Goal: Task Accomplishment & Management: Manage account settings

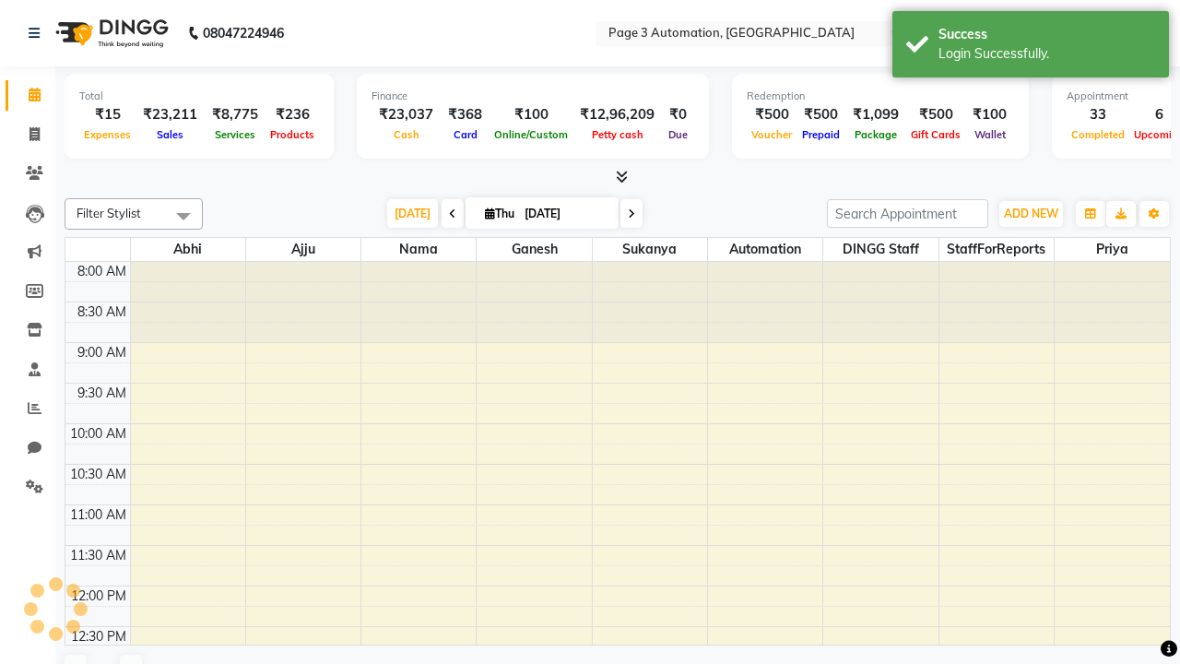
select select "en"
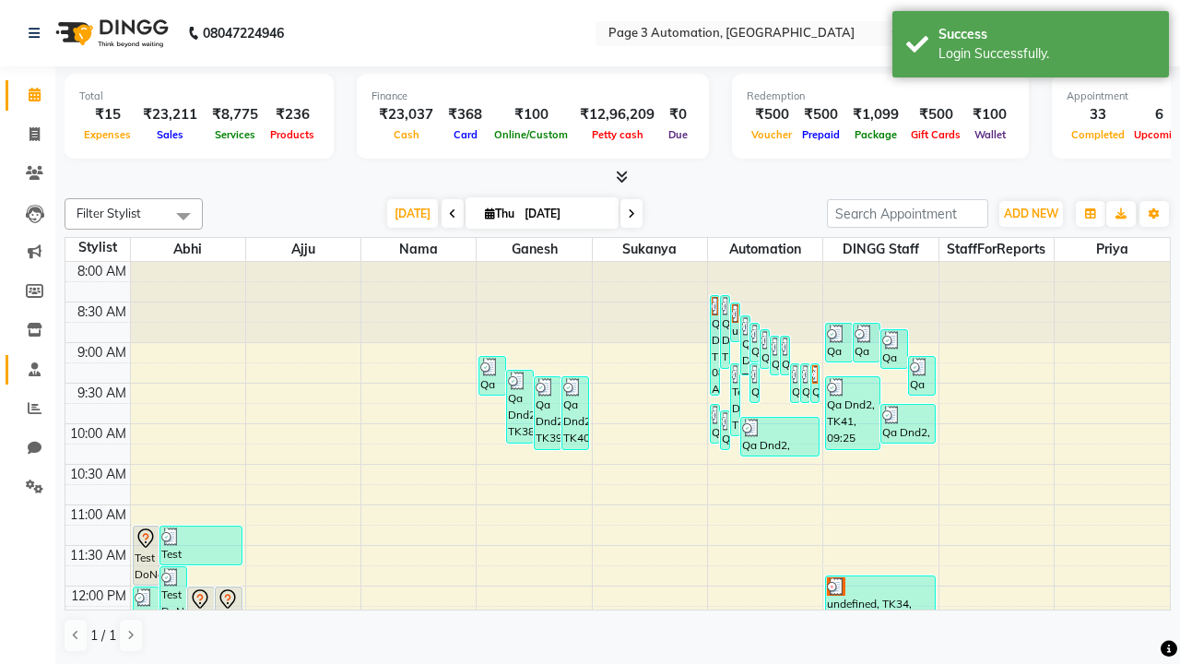
click at [28, 369] on span at bounding box center [34, 370] width 32 height 21
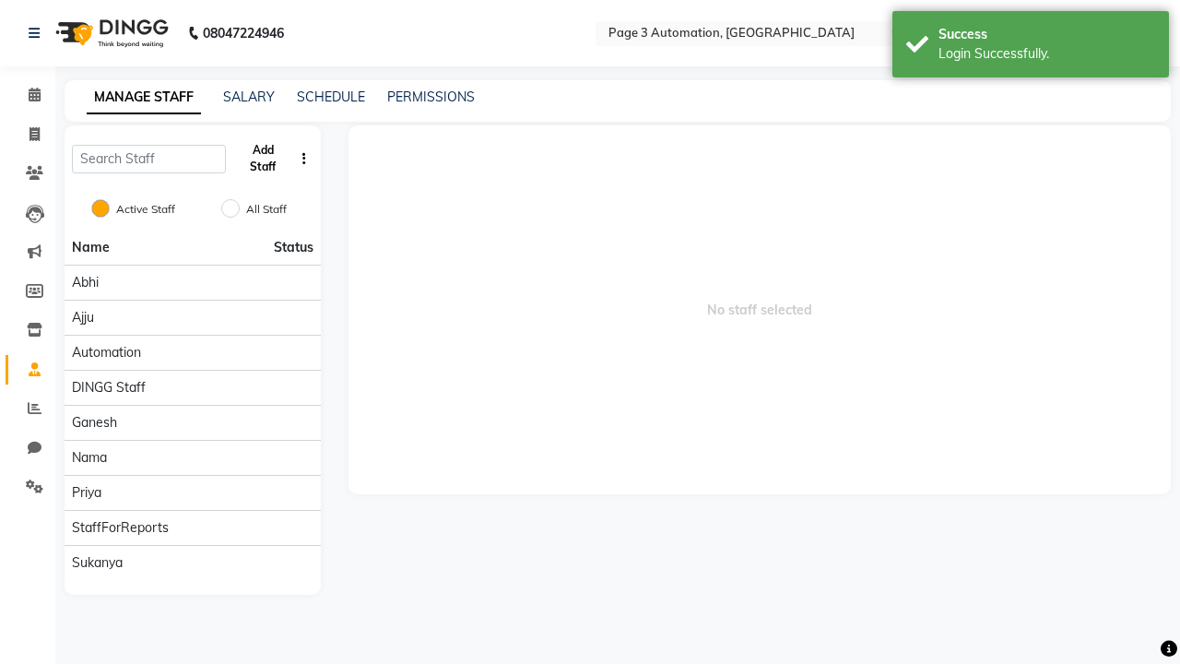
click at [263, 159] on button "Add Staff" at bounding box center [263, 159] width 60 height 48
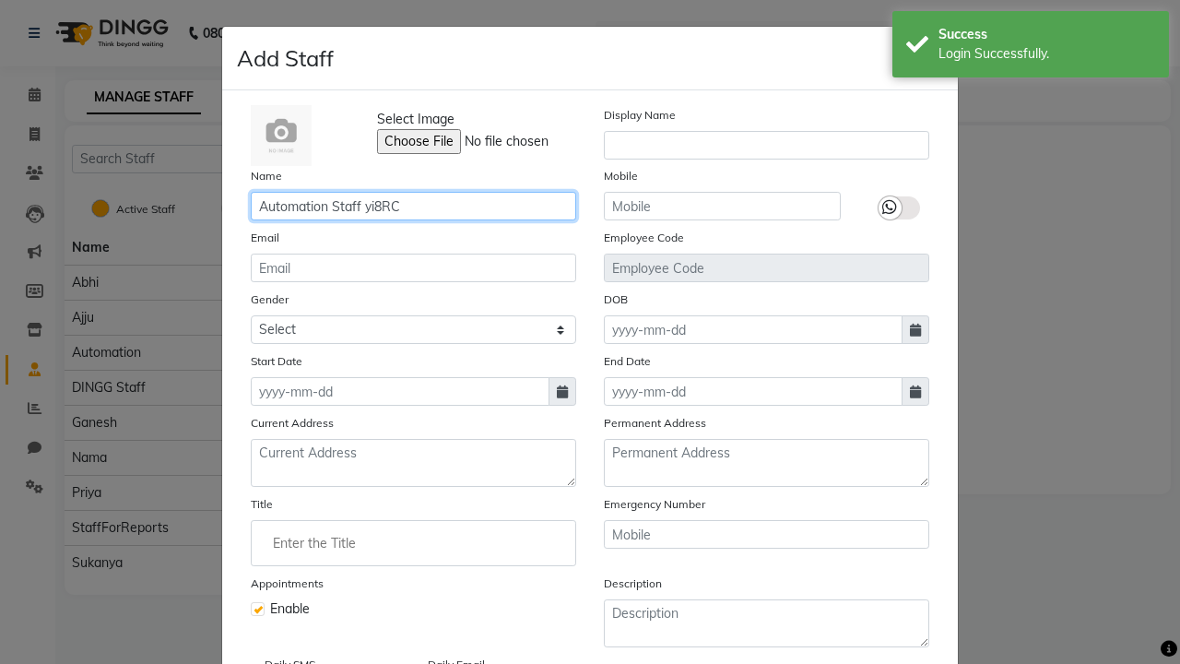
type input "Automation Staff yi8RC"
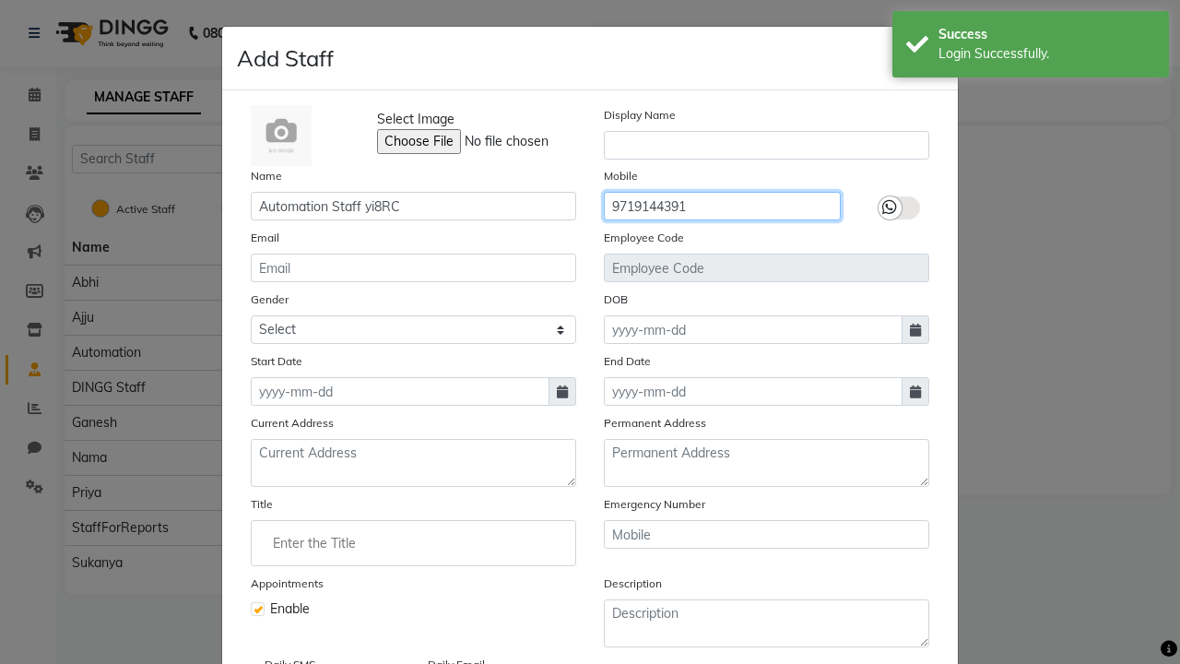
type input "9719144391"
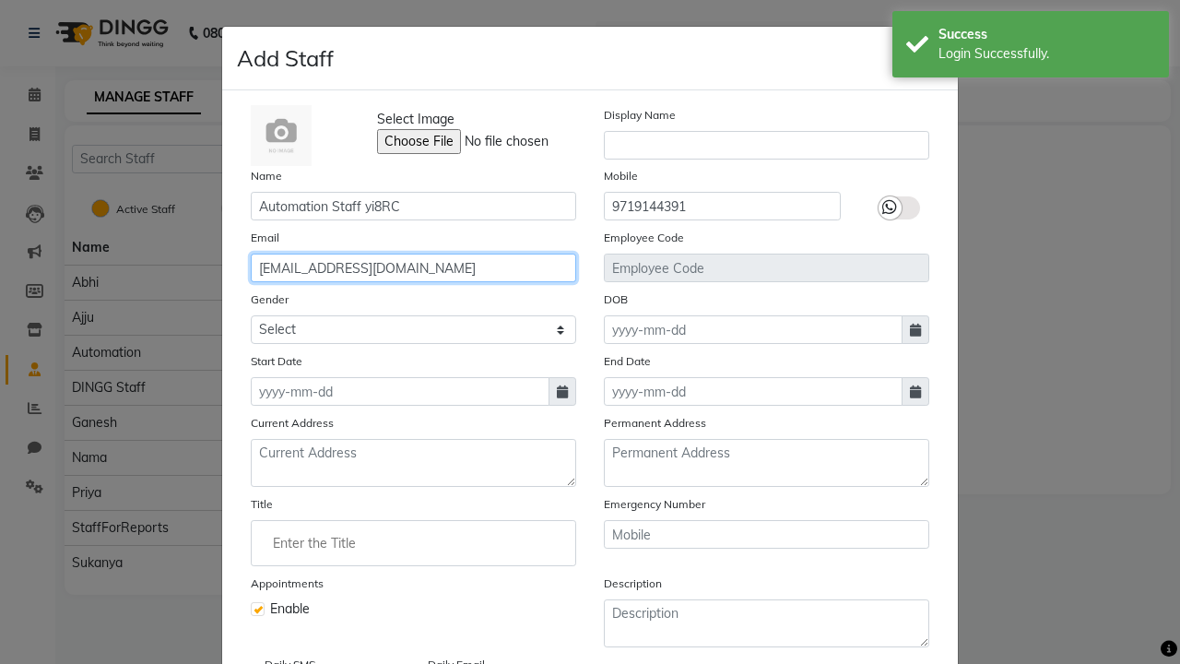
type input "[EMAIL_ADDRESS][DOMAIN_NAME]"
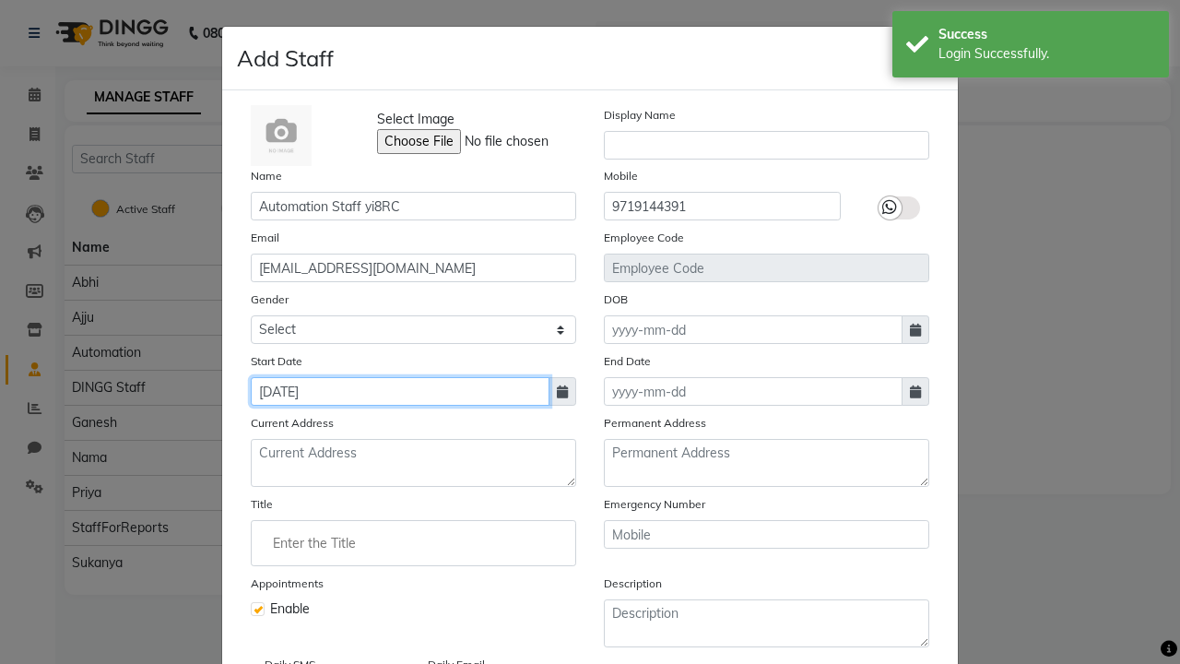
type input "[DATE]"
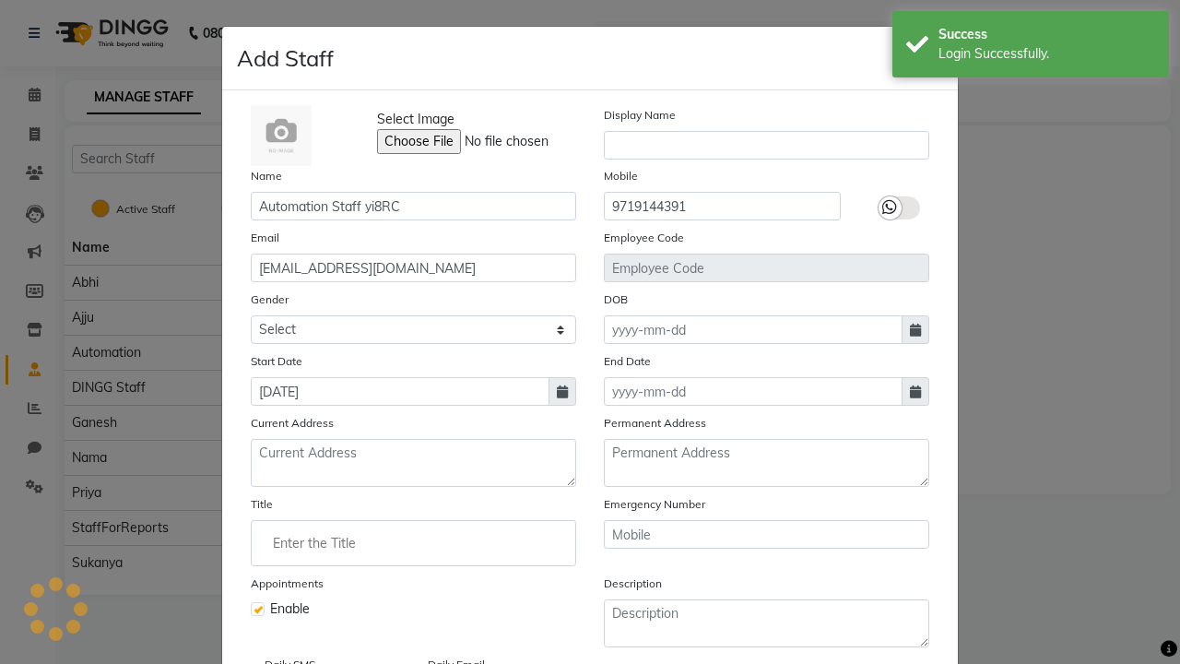
scroll to position [149, 0]
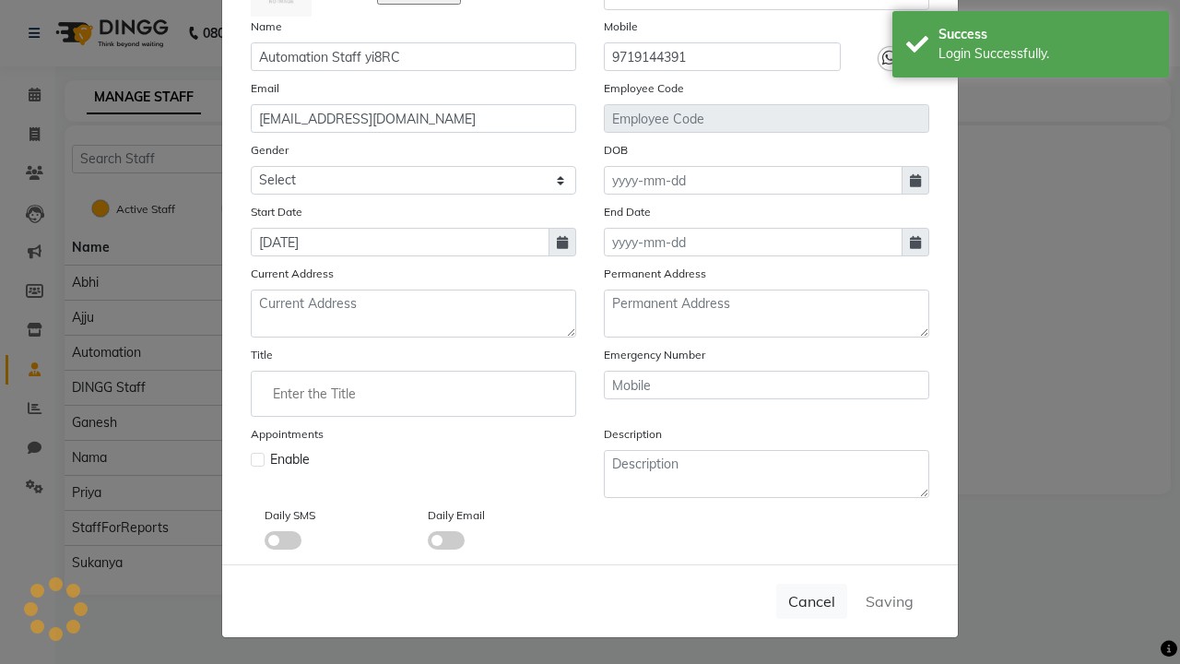
checkbox input "false"
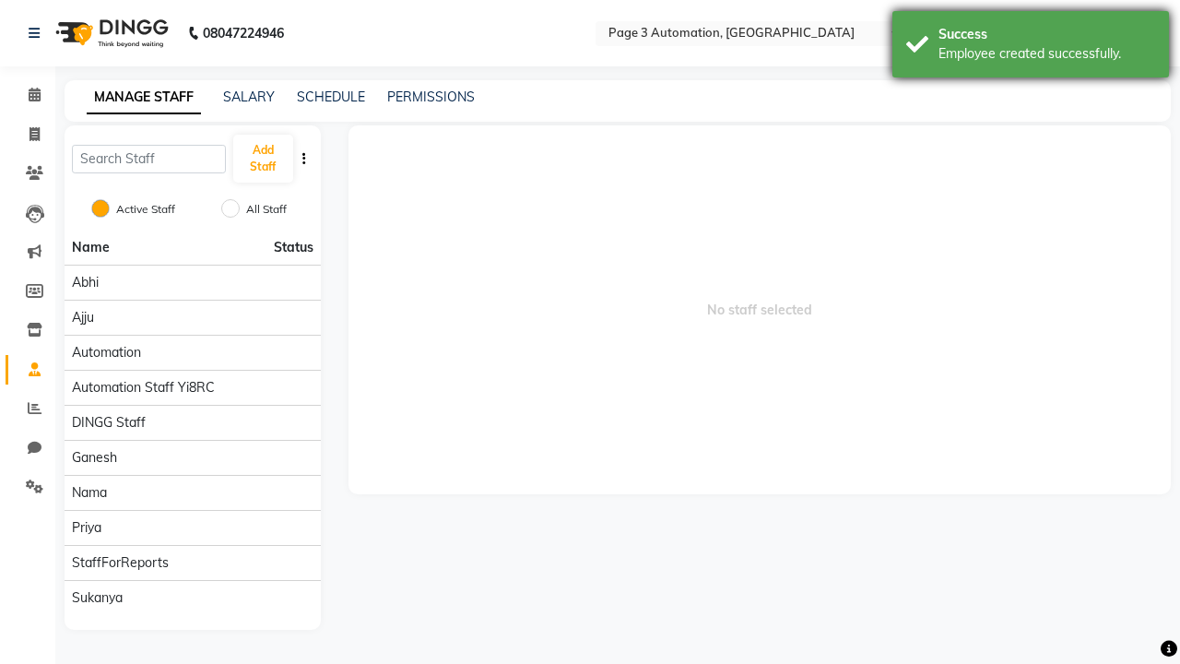
click at [1031, 47] on div "Employee created successfully." at bounding box center [1047, 53] width 217 height 19
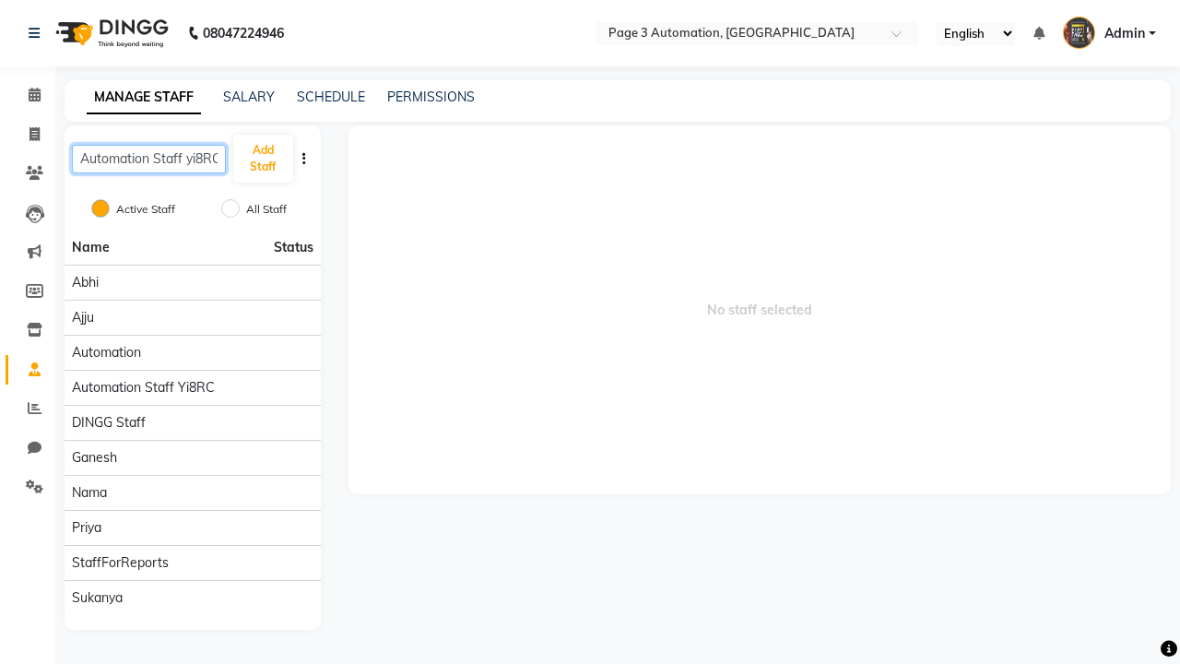
scroll to position [0, 4]
type input "Automation Staff yi8RC"
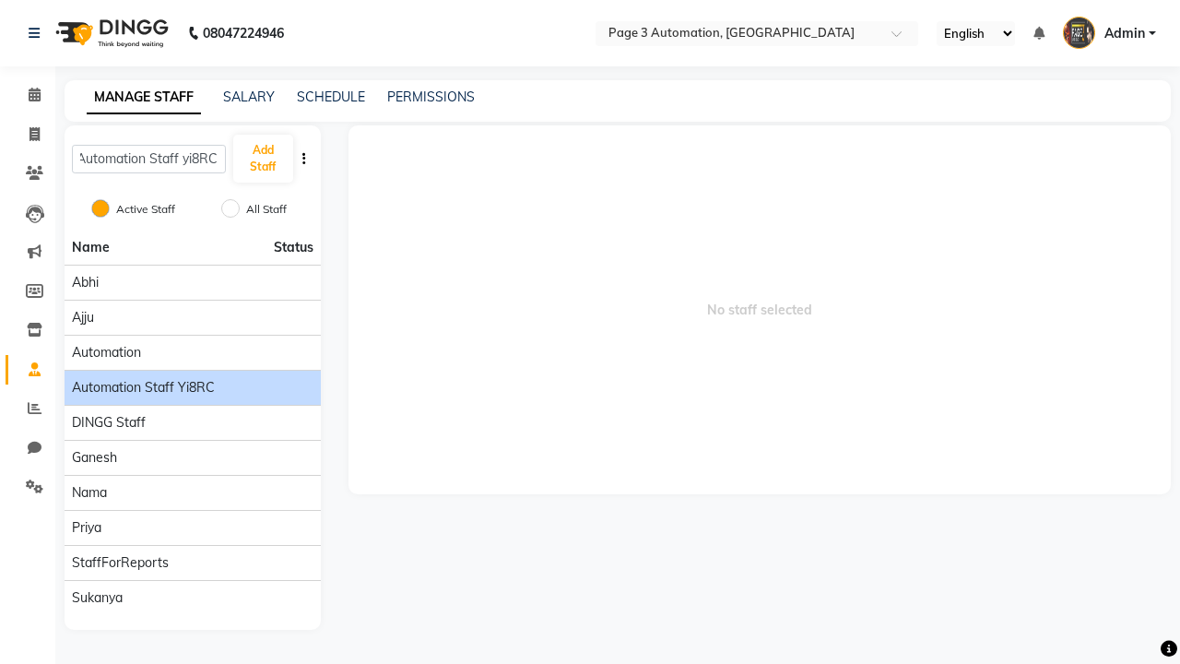
click at [192, 378] on span "Automation Staff yi8RC" at bounding box center [143, 387] width 143 height 19
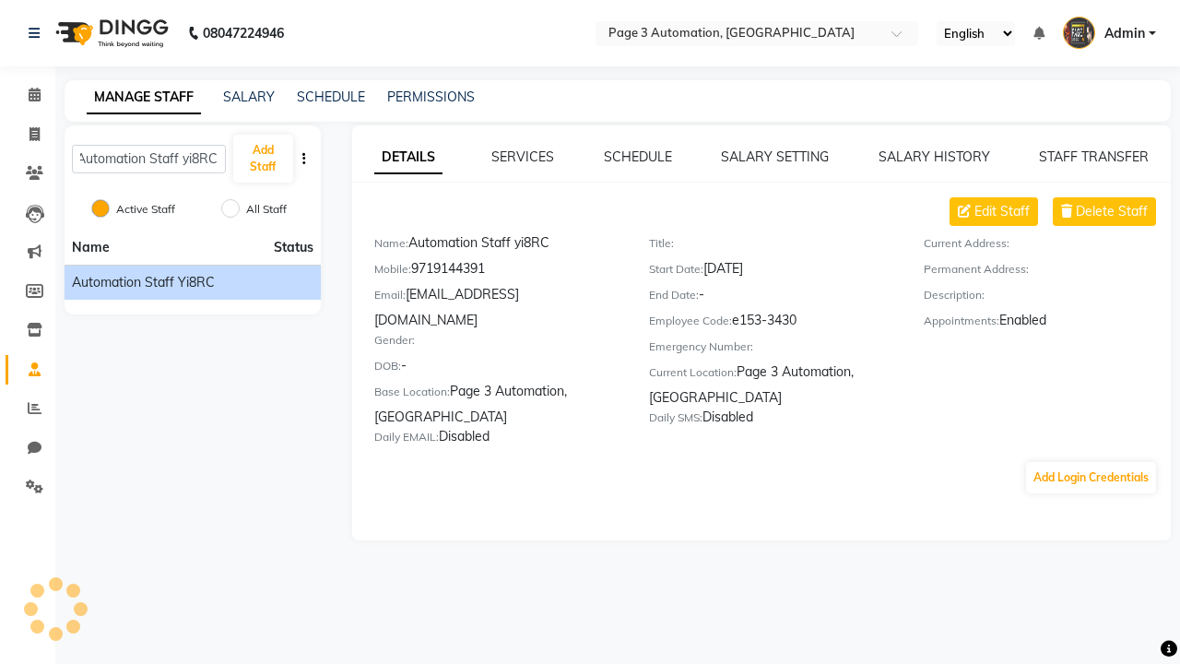
scroll to position [0, 0]
click at [1091, 462] on button "Add Login Credentials" at bounding box center [1091, 477] width 130 height 31
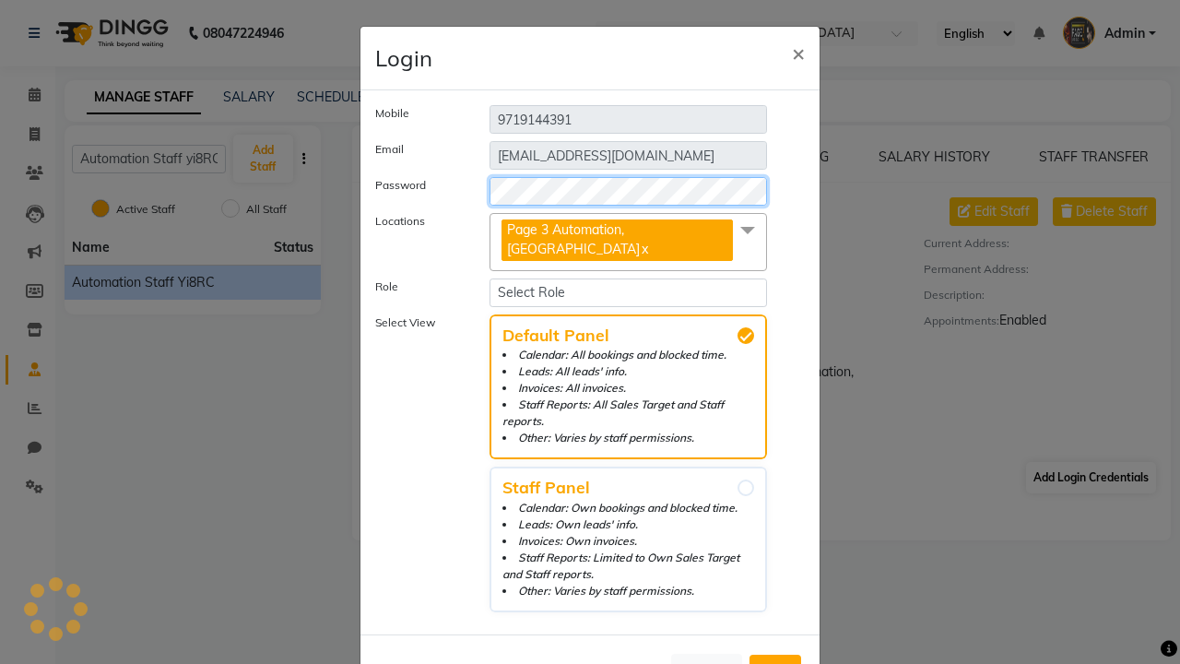
select select "4595"
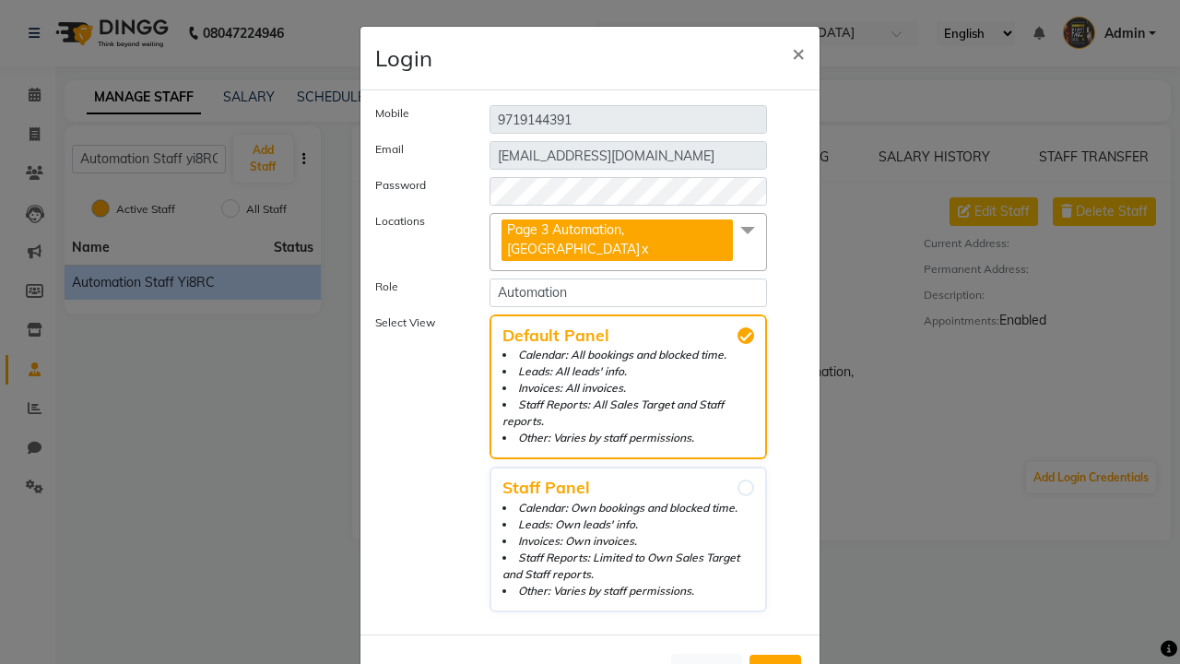
click at [776, 662] on span "Add" at bounding box center [776, 671] width 30 height 18
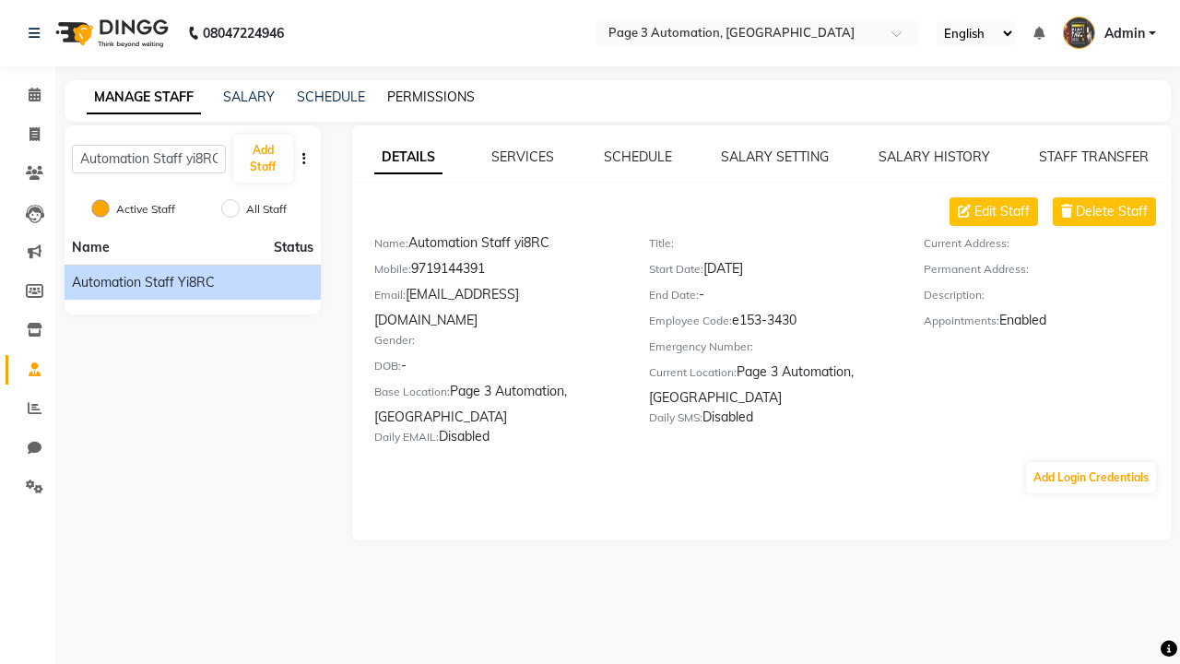
click at [426, 97] on link "PERMISSIONS" at bounding box center [431, 97] width 88 height 17
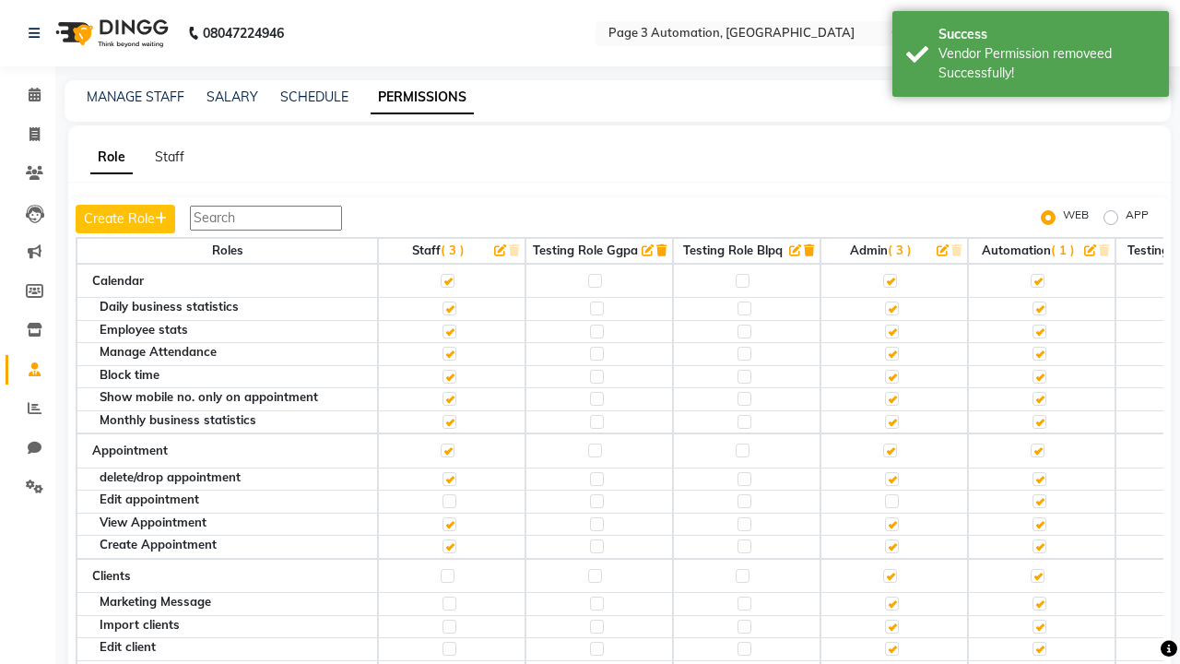
scroll to position [2904, 0]
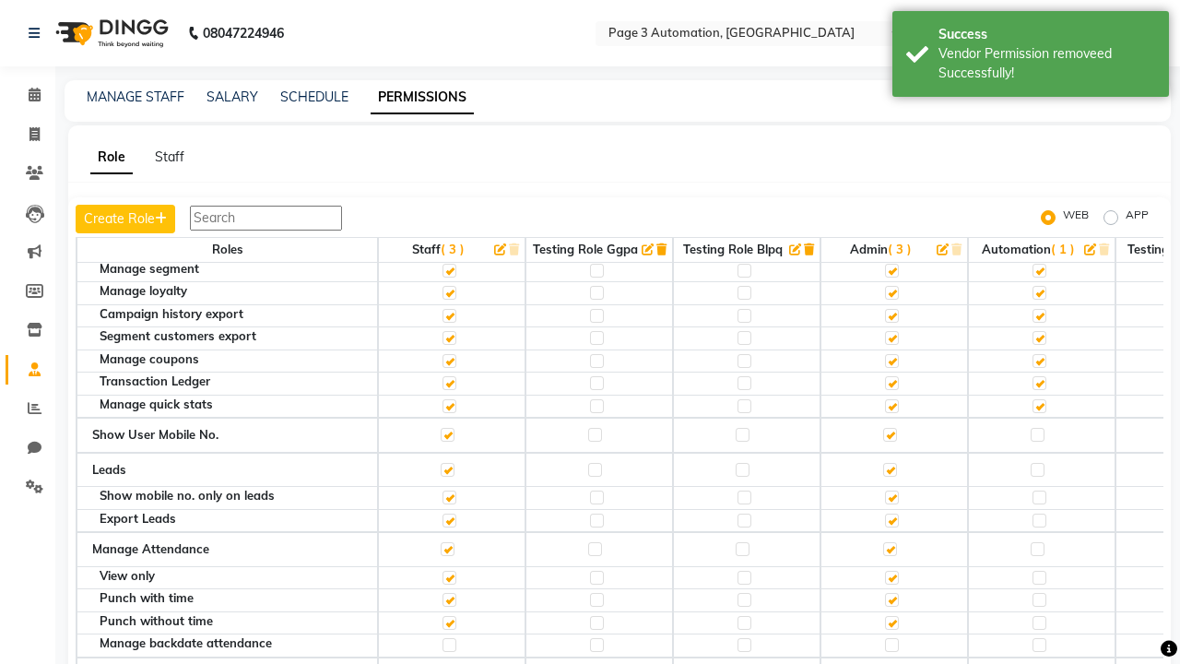
click at [1037, 227] on label at bounding box center [1038, 220] width 14 height 14
click at [1037, 226] on input "checkbox" at bounding box center [1037, 220] width 12 height 12
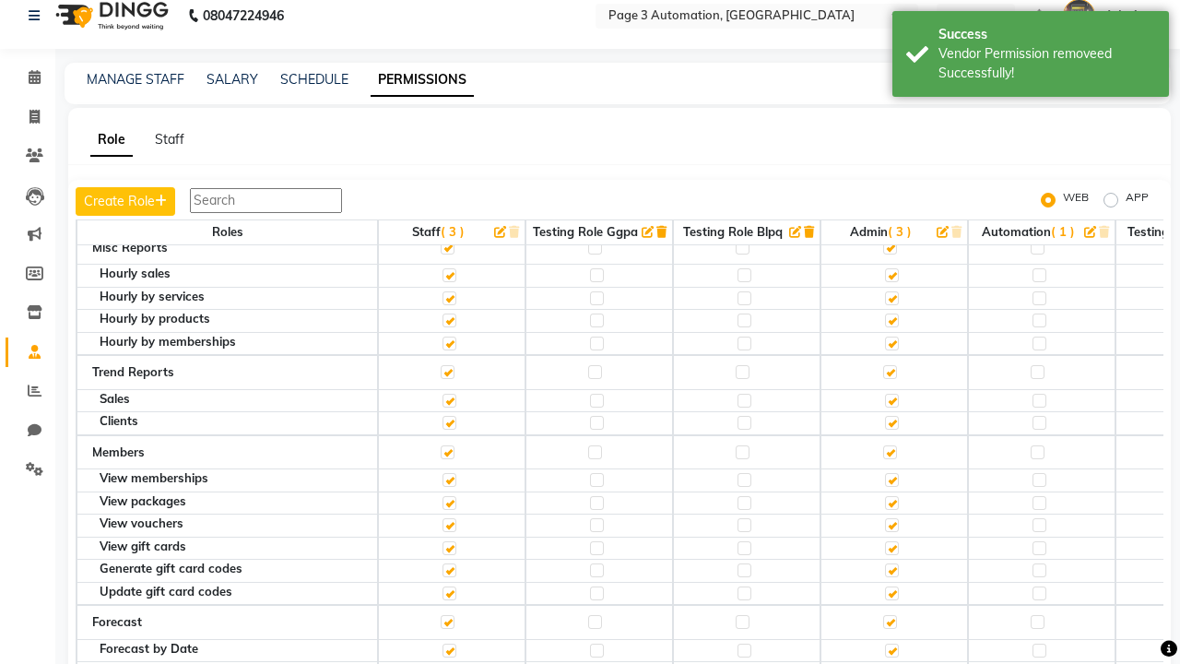
scroll to position [0, 0]
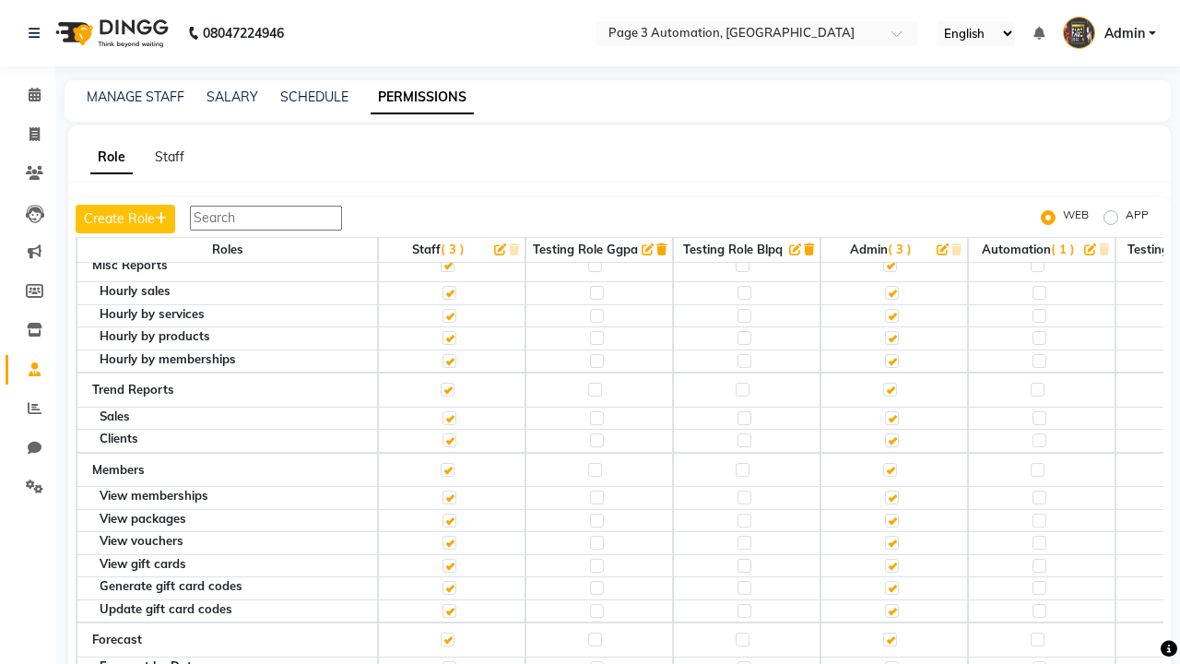
click at [1109, 33] on span "Admin" at bounding box center [1125, 33] width 41 height 19
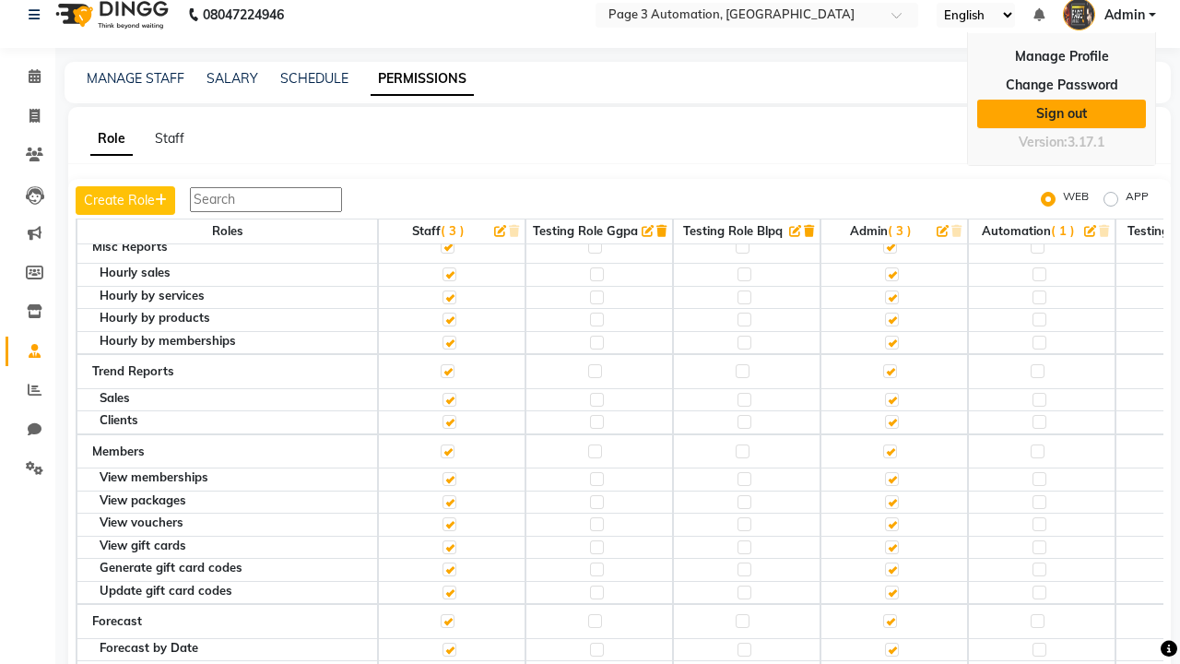
click at [1061, 113] on link "Sign out" at bounding box center [1061, 114] width 169 height 29
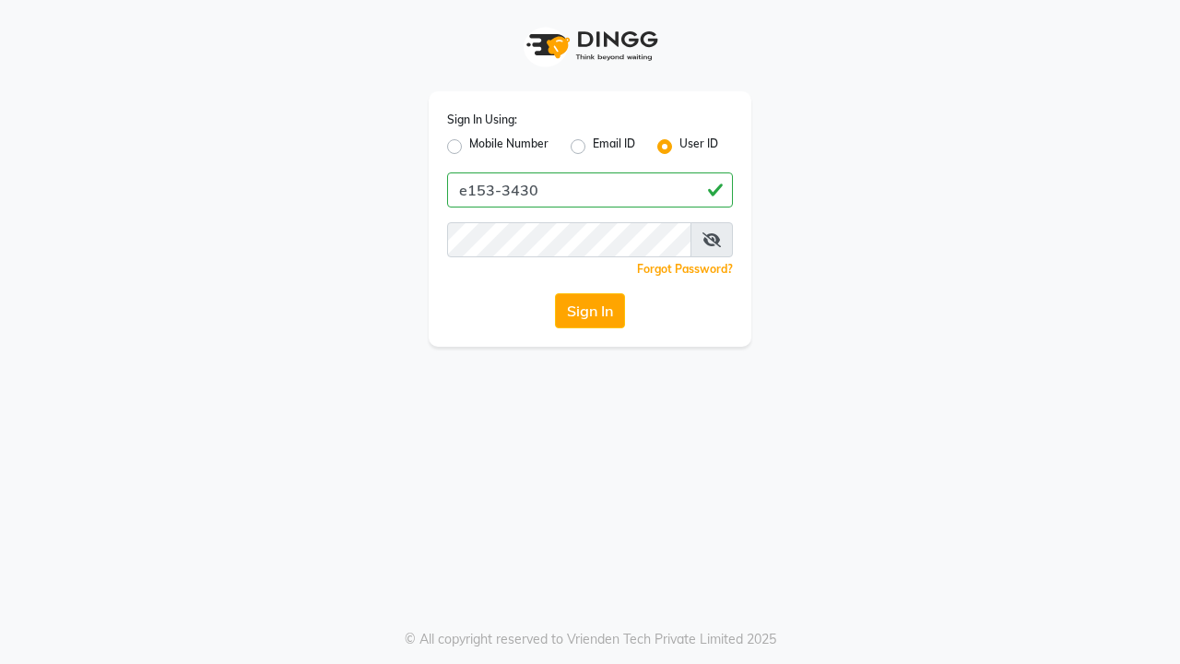
type input "e153-3430"
click at [590, 311] on button "Sign In" at bounding box center [590, 310] width 70 height 35
